Goal: Task Accomplishment & Management: Manage account settings

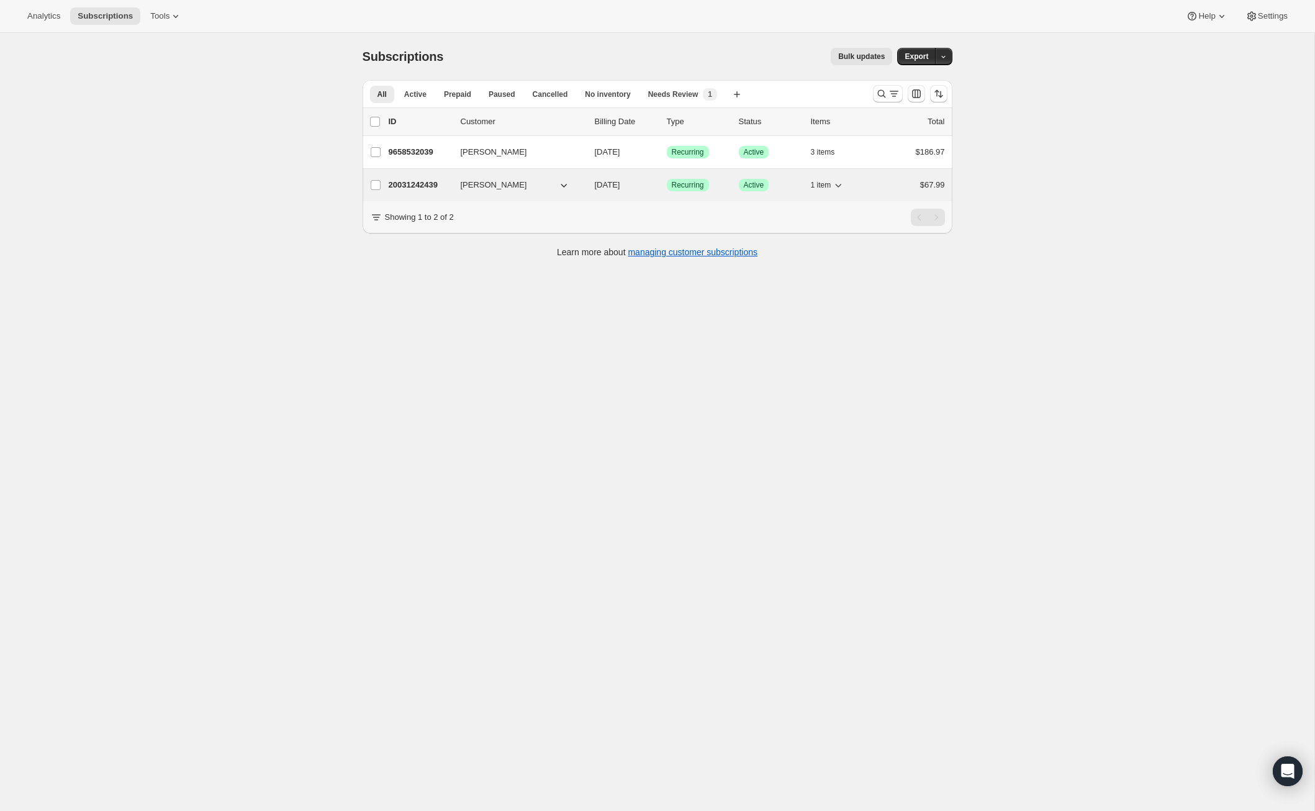
click at [418, 184] on p "20031242439" at bounding box center [420, 185] width 62 height 12
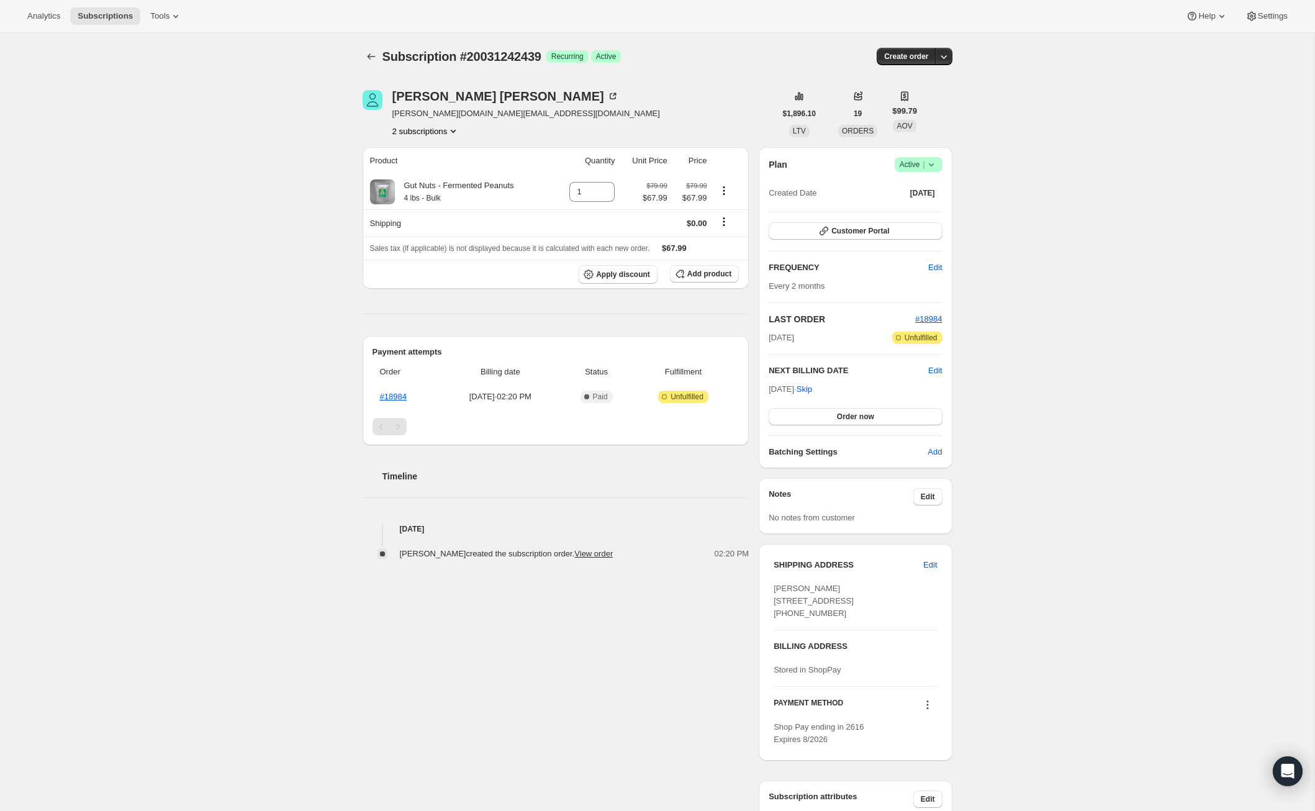
click at [933, 166] on icon at bounding box center [931, 164] width 12 height 12
click at [910, 209] on span "Cancel subscription" at bounding box center [914, 209] width 70 height 9
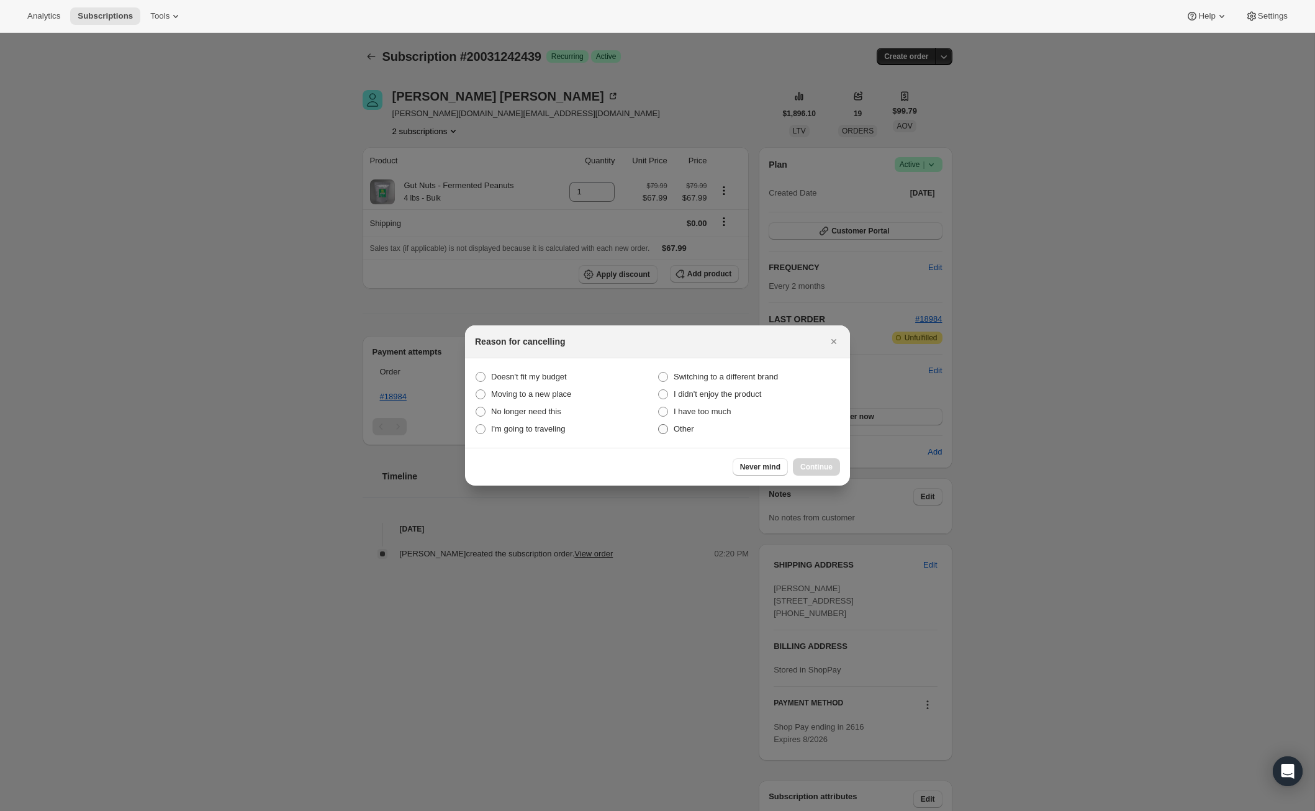
click at [661, 427] on span ":r2i:" at bounding box center [663, 429] width 10 height 10
click at [659, 425] on input "Other" at bounding box center [658, 424] width 1 height 1
radio input "true"
click at [822, 467] on span "Continue" at bounding box center [816, 467] width 32 height 10
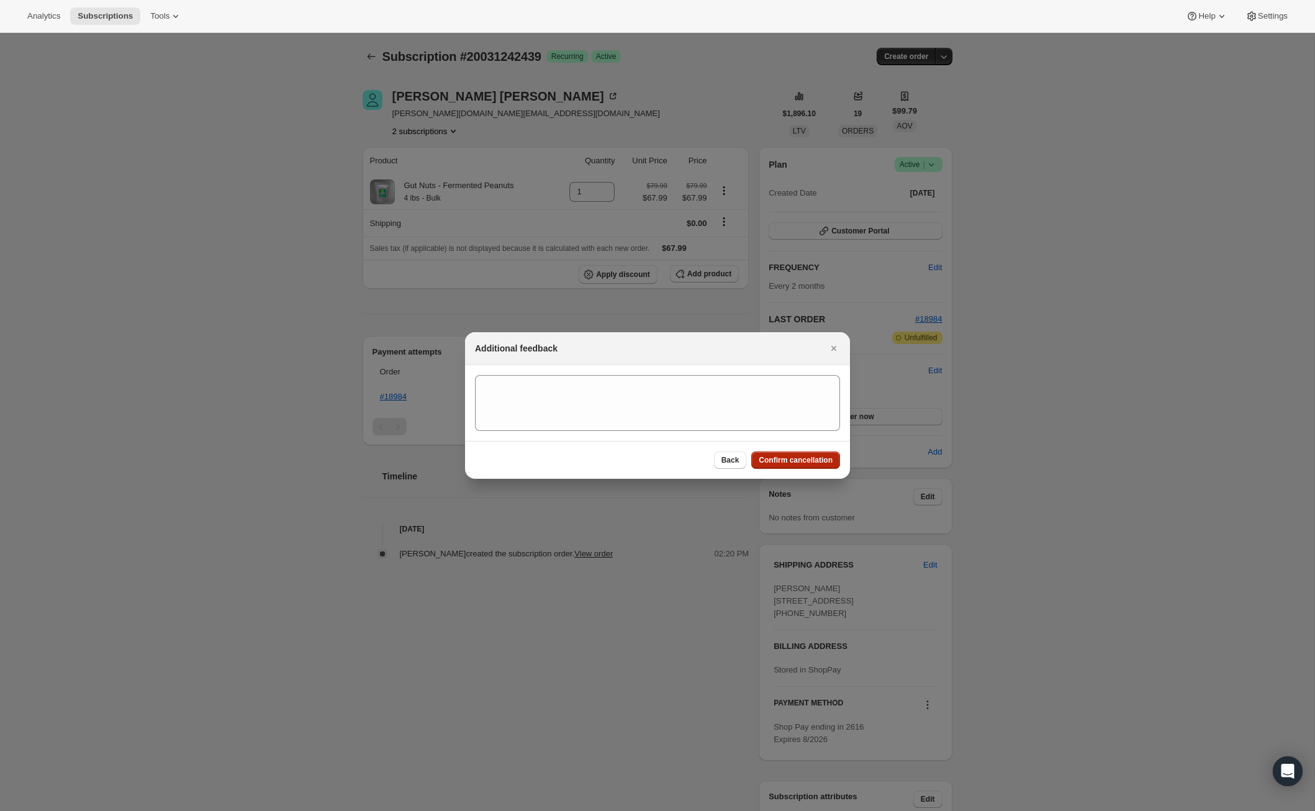
click at [807, 457] on span "Confirm cancellation" at bounding box center [795, 460] width 74 height 10
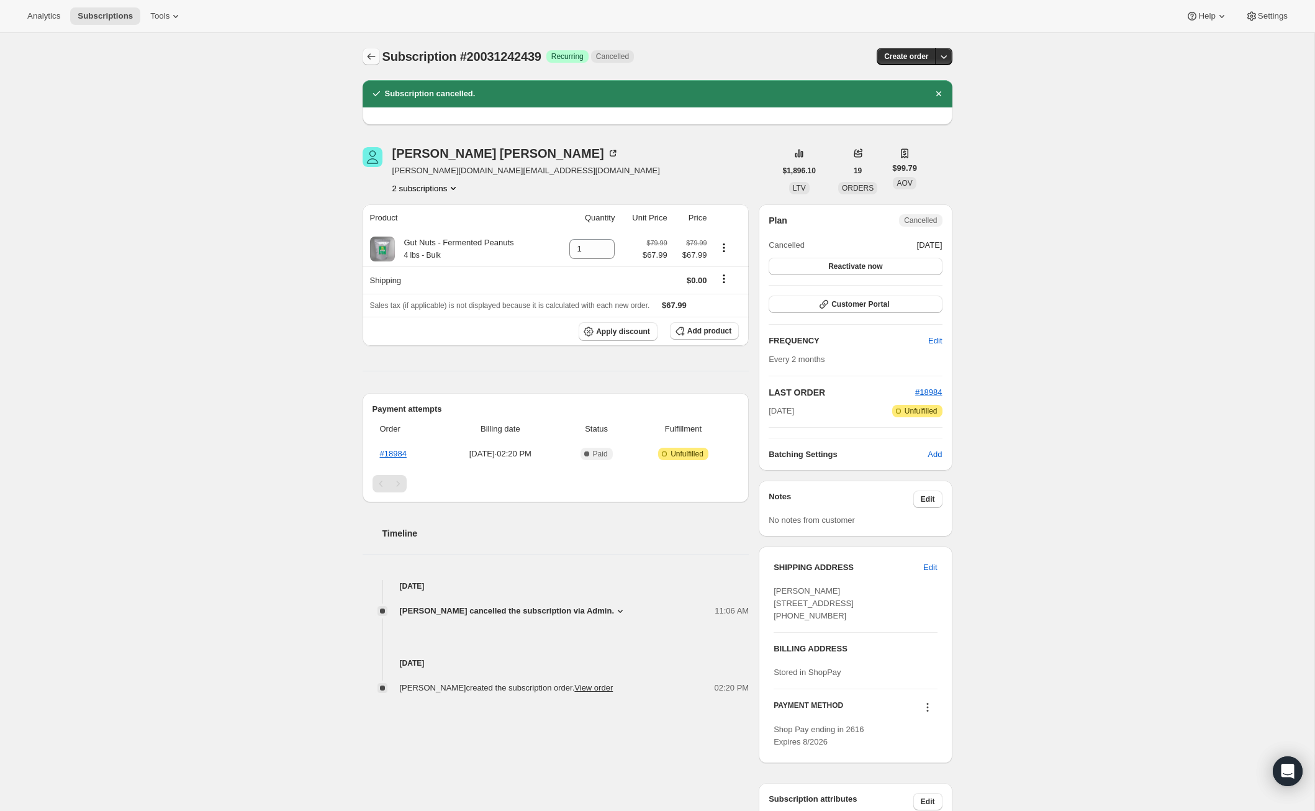
click at [369, 52] on icon "Subscriptions" at bounding box center [371, 56] width 12 height 12
